Goal: Transaction & Acquisition: Obtain resource

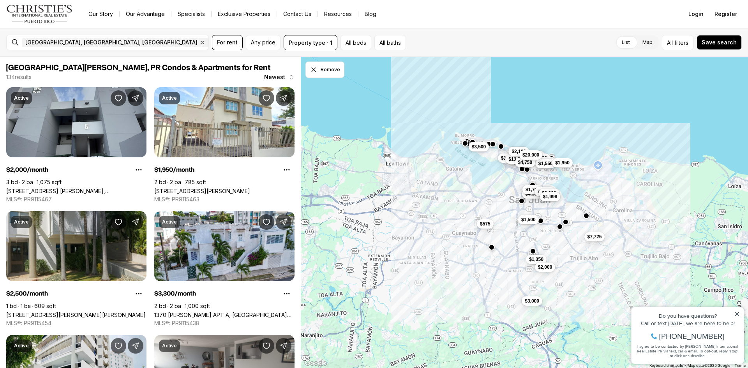
click at [199, 42] on icon "button" at bounding box center [202, 42] width 6 height 6
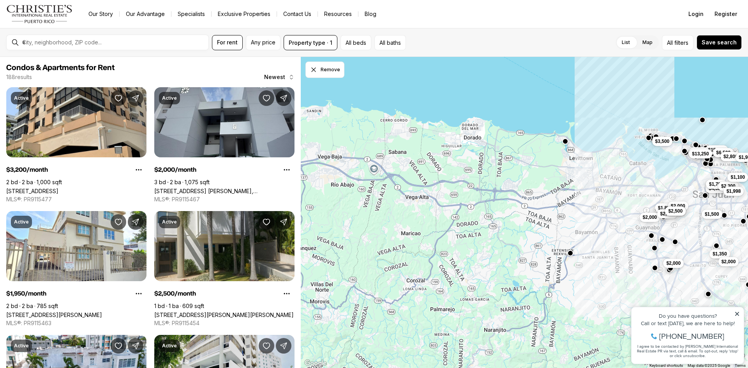
drag, startPoint x: 410, startPoint y: 224, endPoint x: 574, endPoint y: 219, distance: 164.5
click at [574, 219] on div "$15,000 $4,500 $1,700 $6,500 $2,300 $1,998 $2,800 $1,950 $4,500 $13,250 $3,500 …" at bounding box center [524, 213] width 447 height 312
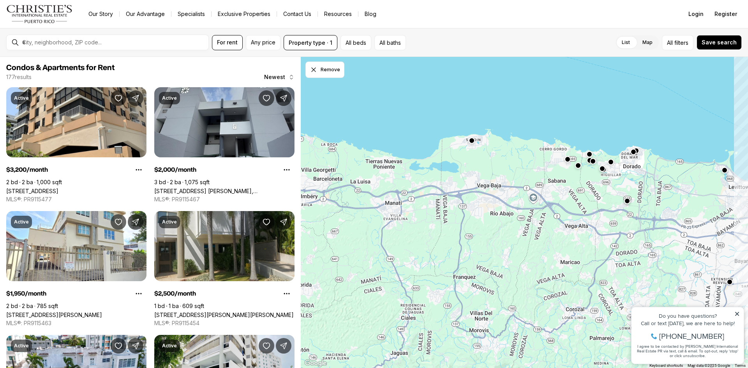
drag, startPoint x: 440, startPoint y: 185, endPoint x: 600, endPoint y: 214, distance: 162.0
click at [600, 214] on div "$15,000 $4,500 $1,700 $6,500 $2,300 $1,998 $2,800 $1,950 $4,500 $1,400 $575 $13…" at bounding box center [524, 213] width 447 height 312
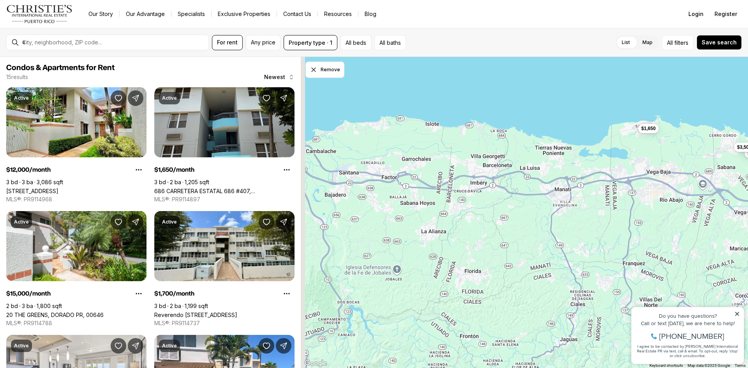
drag, startPoint x: 501, startPoint y: 178, endPoint x: 601, endPoint y: 179, distance: 99.8
click at [601, 179] on div "$1,700 $1,350 $9,995 $7,500 $2,650 $20,995 $5,995 $3,500 $16,000 $23,000 $3,900…" at bounding box center [524, 213] width 447 height 312
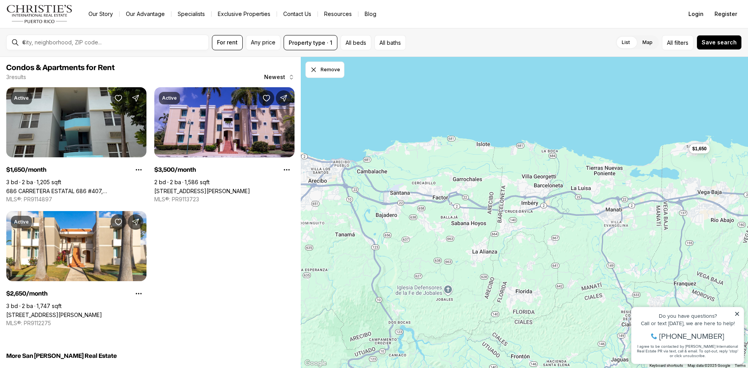
drag, startPoint x: 466, startPoint y: 168, endPoint x: 517, endPoint y: 189, distance: 55.6
click at [517, 189] on div "$2,650 $3,500 $1,650" at bounding box center [524, 213] width 447 height 312
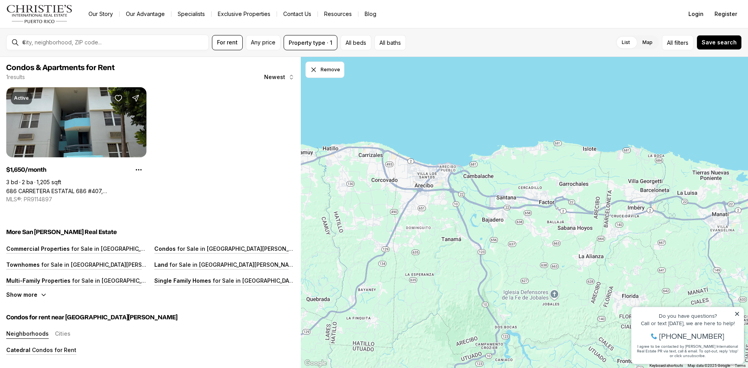
drag, startPoint x: 415, startPoint y: 210, endPoint x: 503, endPoint y: 208, distance: 87.7
click at [503, 208] on div "$1,650" at bounding box center [524, 213] width 447 height 312
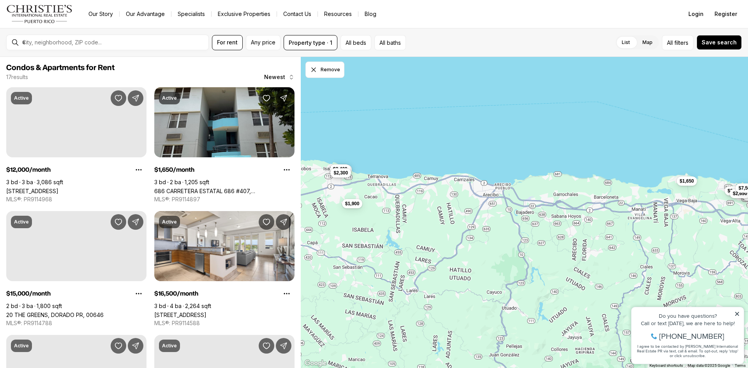
drag, startPoint x: 467, startPoint y: 207, endPoint x: 491, endPoint y: 206, distance: 23.8
click at [491, 206] on div "$12,000 $9,995 $1,650 $15,000 $16,500 $2,300 $2,400 $2,300 $3,900 $5,995 $23,00…" at bounding box center [524, 213] width 447 height 312
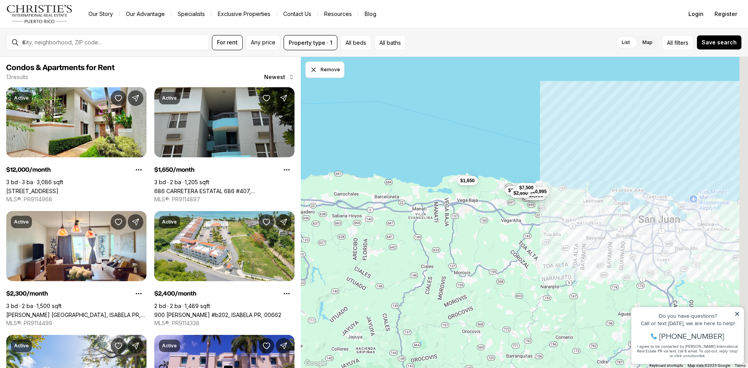
drag, startPoint x: 551, startPoint y: 208, endPoint x: 379, endPoint y: 210, distance: 172.6
click at [379, 210] on div "$12,000 $9,995 $1,650 $2,300 $2,400 $2,300 $23,000 $16,000 $3,500 $20,995 $1,90…" at bounding box center [524, 213] width 447 height 312
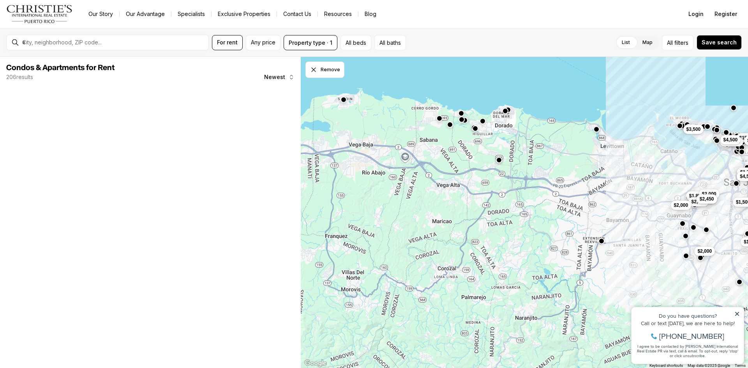
drag, startPoint x: 546, startPoint y: 198, endPoint x: 558, endPoint y: 162, distance: 38.1
click at [558, 162] on div "$1,100 $2,300 $1,700 $1,998 $1,350 $4,500 $2,000 $15,000 $6,500 $2,800 $2,500 $…" at bounding box center [524, 213] width 447 height 312
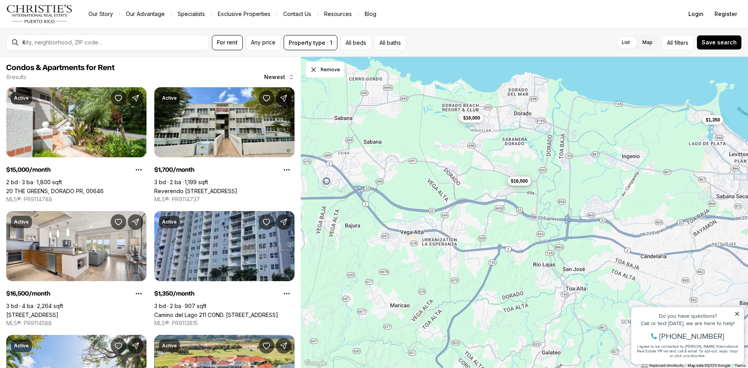
drag, startPoint x: 572, startPoint y: 180, endPoint x: 673, endPoint y: 229, distance: 111.5
click at [673, 229] on div "$23,000 $16,000 $15,000 $1,700 $16,500 $1,350" at bounding box center [524, 213] width 447 height 312
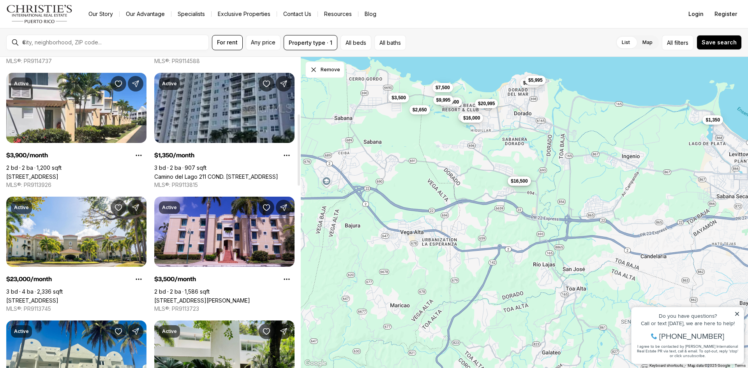
scroll to position [273, 0]
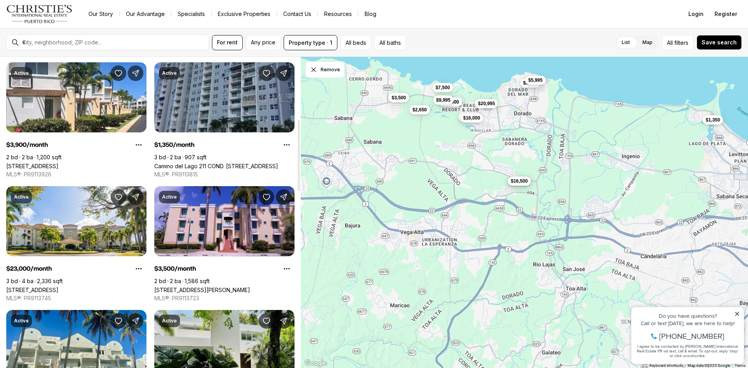
click at [205, 163] on link "Camino del Lago 211 COND. [STREET_ADDRESS]" at bounding box center [216, 166] width 124 height 7
